Goal: Task Accomplishment & Management: Manage account settings

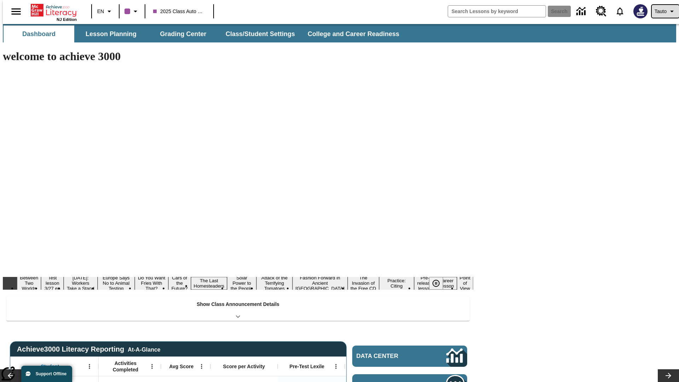
click at [662, 11] on span "Tauto" at bounding box center [661, 11] width 12 height 7
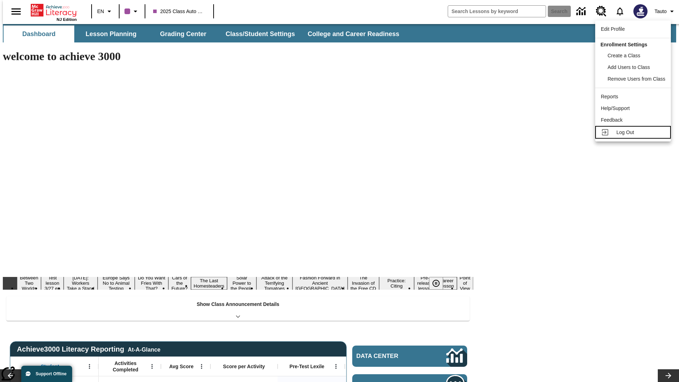
click at [634, 132] on span "Log Out" at bounding box center [625, 132] width 18 height 6
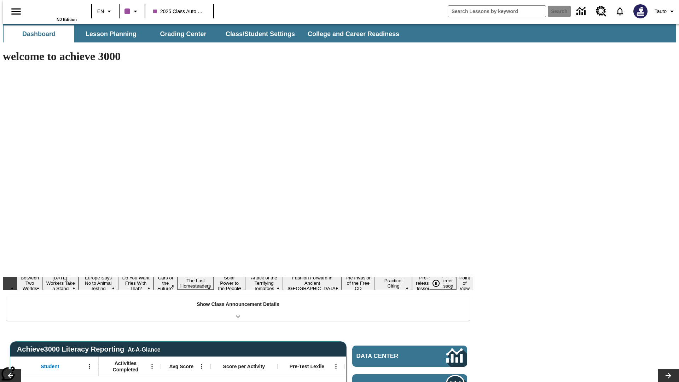
type input "-1"
